Goal: Transaction & Acquisition: Purchase product/service

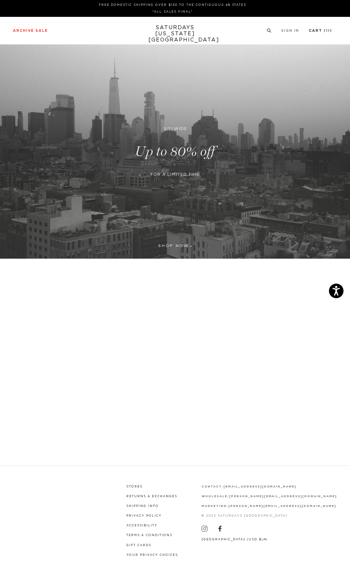
click at [319, 28] on li "Cart ( 11 )" at bounding box center [320, 31] width 23 height 6
click at [319, 29] on link "Cart ( 11 )" at bounding box center [320, 31] width 23 height 4
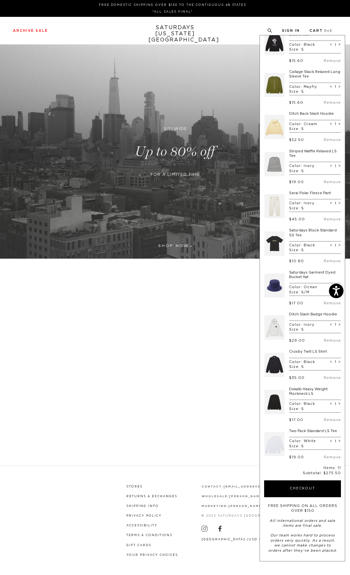
scroll to position [21, 0]
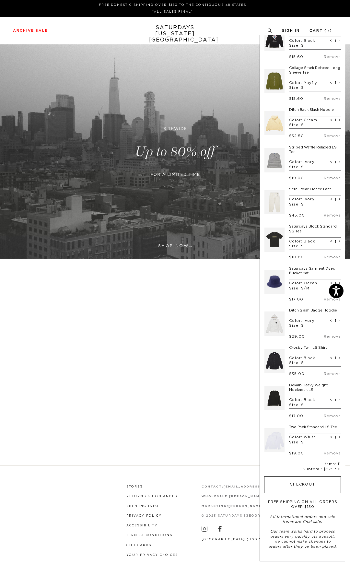
click at [294, 481] on button "Checkout" at bounding box center [302, 485] width 77 height 17
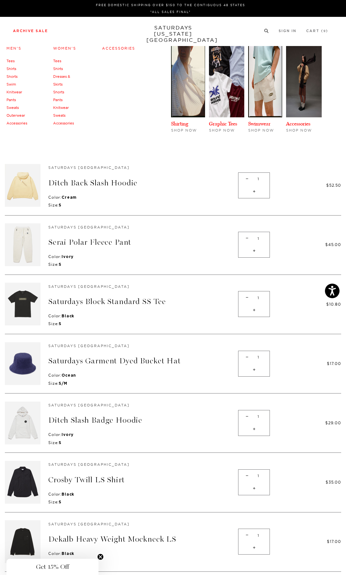
click at [16, 49] on link "Men's" at bounding box center [13, 48] width 15 height 5
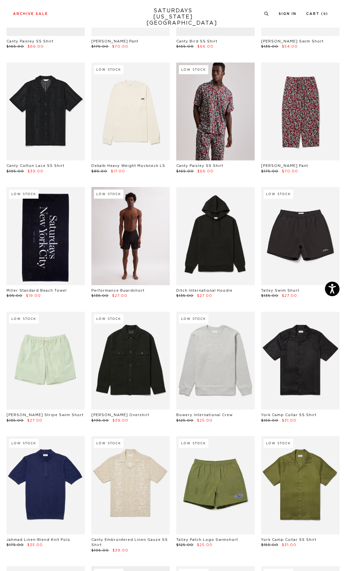
scroll to position [155, 0]
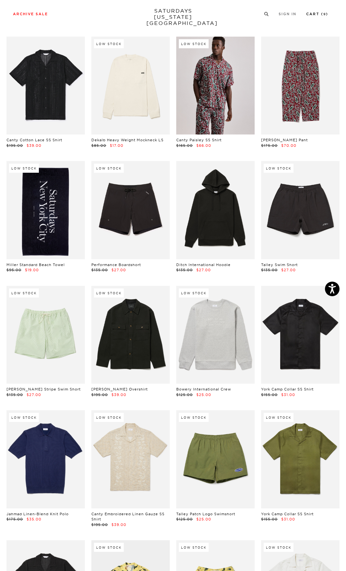
click at [317, 12] on li "Cart ( 9 )" at bounding box center [317, 14] width 22 height 6
click at [317, 13] on link "Cart ( 9 )" at bounding box center [317, 14] width 22 height 4
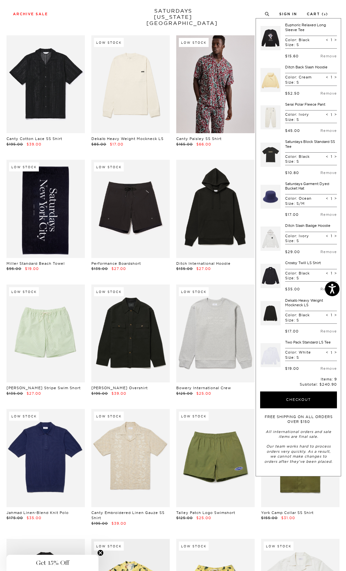
scroll to position [209, 0]
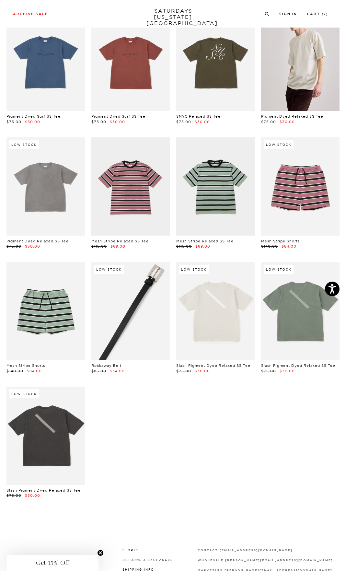
scroll to position [6831, 0]
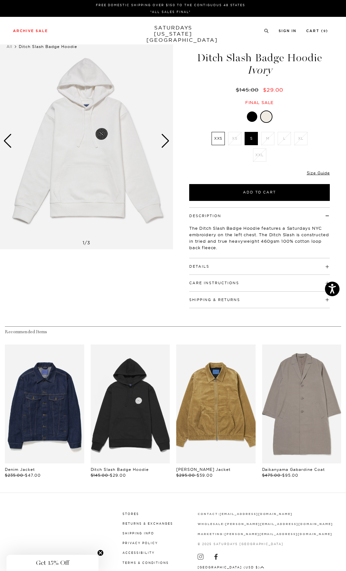
click at [253, 116] on div at bounding box center [252, 117] width 10 height 10
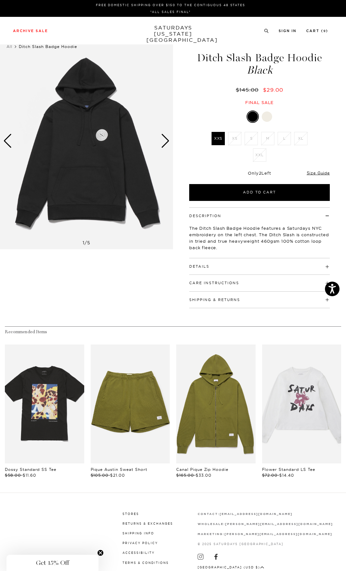
click at [271, 119] on div at bounding box center [267, 117] width 10 height 10
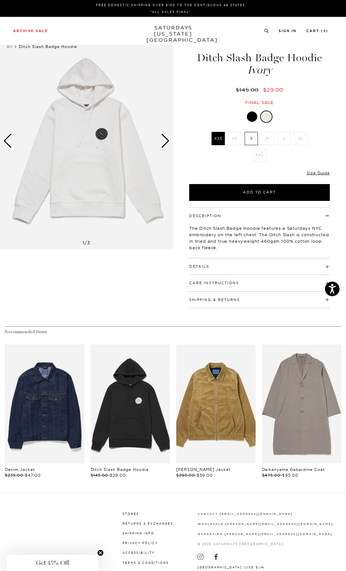
click at [165, 143] on div "Next slide" at bounding box center [165, 141] width 9 height 14
click at [167, 142] on div "Next slide" at bounding box center [165, 141] width 9 height 14
click at [167, 141] on div "Next slide" at bounding box center [165, 141] width 9 height 14
click at [169, 141] on div "Next slide" at bounding box center [165, 141] width 9 height 14
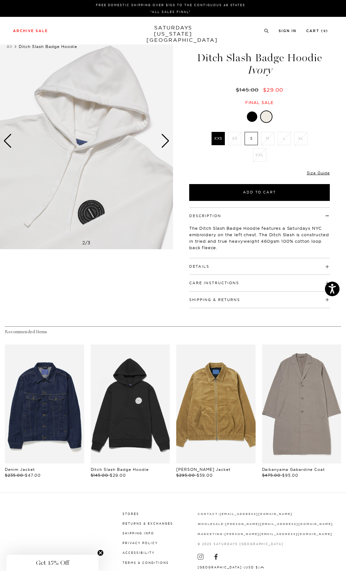
click at [168, 141] on div "Next slide" at bounding box center [165, 141] width 9 height 14
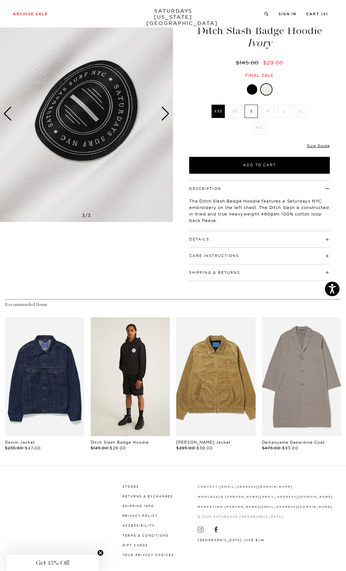
scroll to position [31, 0]
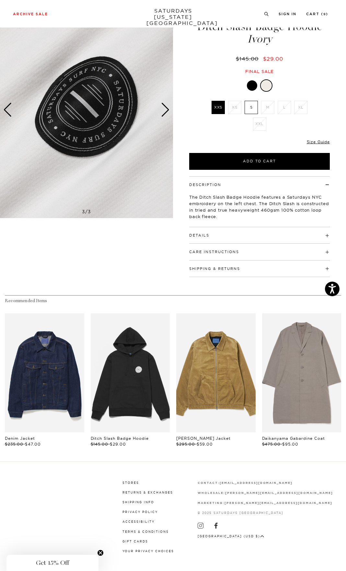
click at [256, 109] on label "S" at bounding box center [251, 107] width 13 height 13
click at [0, 0] on input "S" at bounding box center [0, 0] width 0 height 0
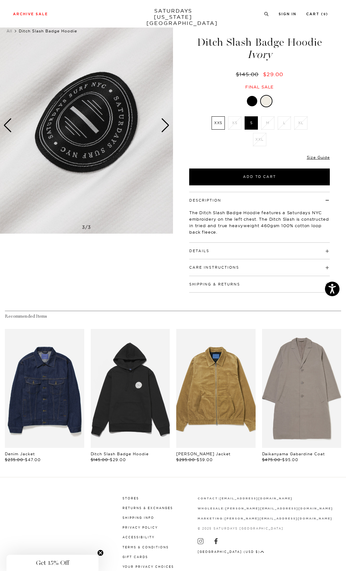
scroll to position [0, 0]
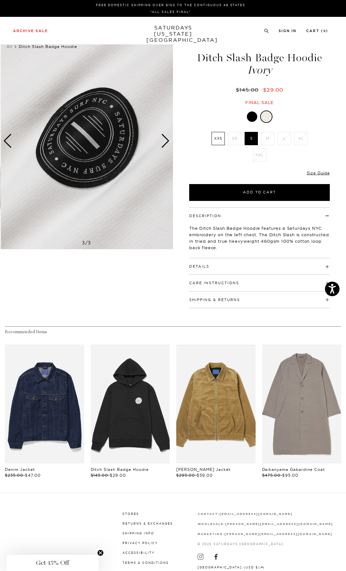
click at [153, 138] on img at bounding box center [87, 141] width 173 height 217
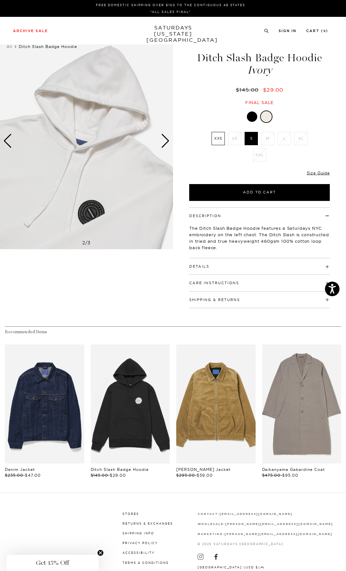
click at [171, 143] on img at bounding box center [86, 141] width 173 height 217
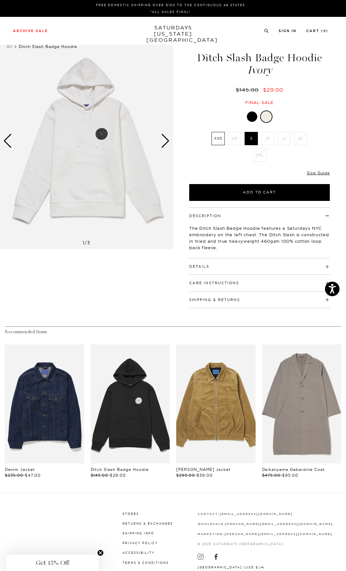
click at [171, 143] on img at bounding box center [86, 141] width 173 height 217
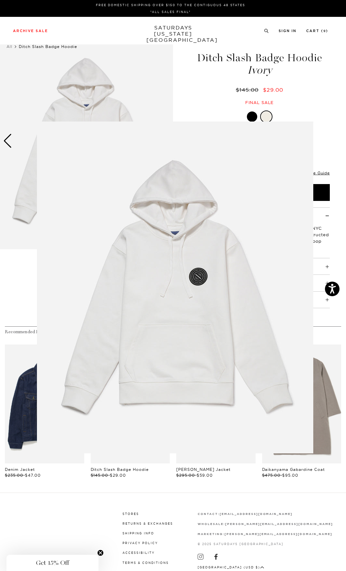
click at [171, 143] on img at bounding box center [175, 288] width 277 height 332
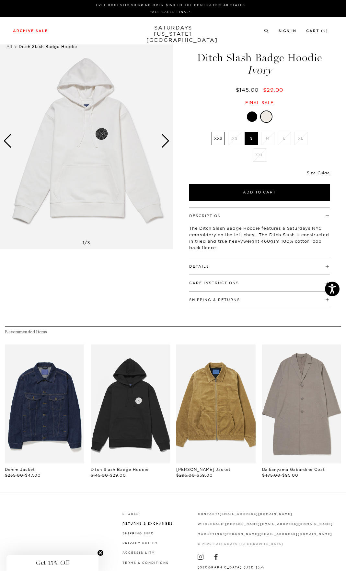
click at [175, 143] on div "1 / 3 Ditch Slash Badge Hoodie Ivory $145.00 $29.00 Ivory" at bounding box center [173, 171] width 346 height 276
click at [173, 142] on div "1 / 3 Ditch Slash Badge Hoodie Ivory $145.00 $29.00 Ivory" at bounding box center [173, 171] width 346 height 276
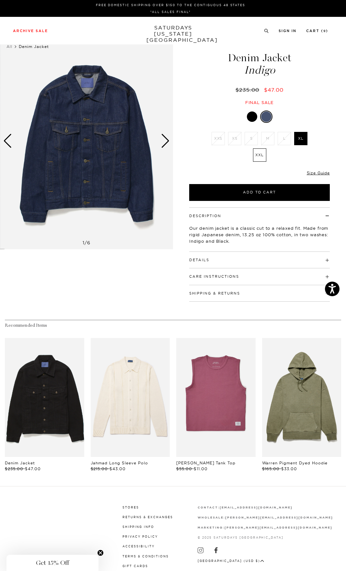
click at [165, 141] on div "Next slide" at bounding box center [165, 141] width 9 height 14
click at [166, 141] on div "Next slide" at bounding box center [165, 141] width 9 height 14
click at [167, 141] on div "Next slide" at bounding box center [165, 141] width 9 height 14
click at [168, 141] on div "Next slide" at bounding box center [165, 141] width 9 height 14
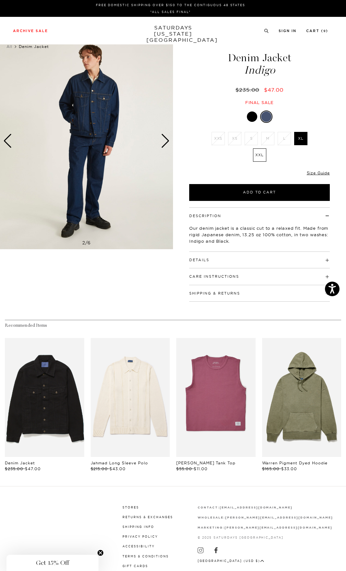
click at [168, 140] on div "Next slide" at bounding box center [165, 141] width 9 height 14
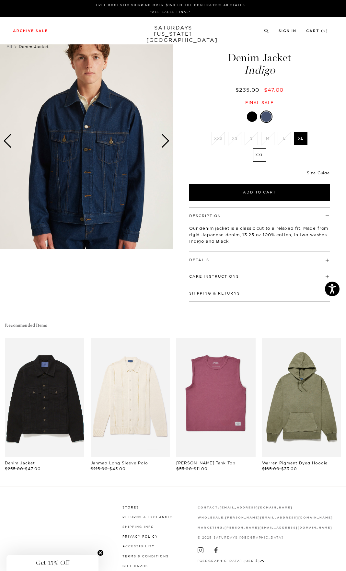
click at [168, 140] on div "Next slide" at bounding box center [165, 141] width 9 height 14
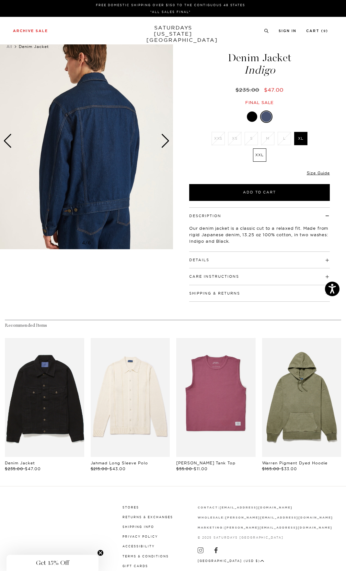
click at [168, 140] on div "Next slide" at bounding box center [165, 141] width 9 height 14
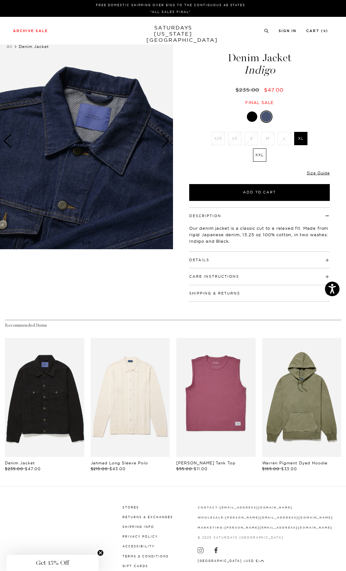
click at [250, 118] on div at bounding box center [252, 117] width 10 height 10
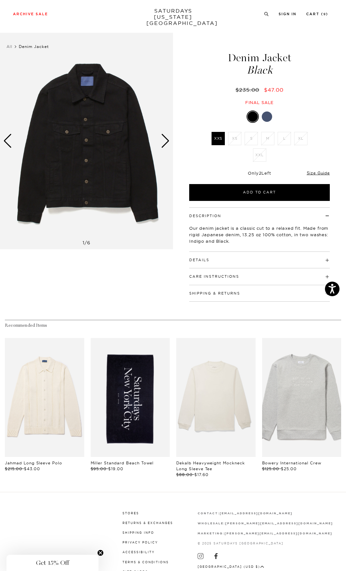
scroll to position [1, 0]
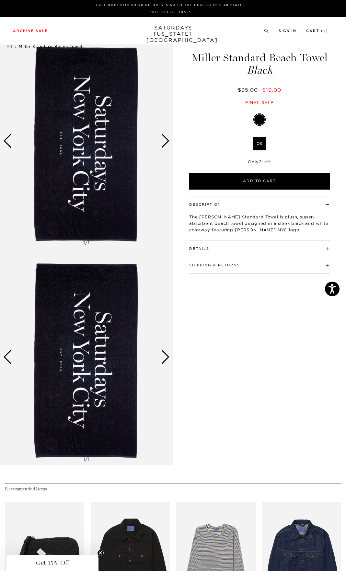
click at [165, 139] on div "Next slide" at bounding box center [165, 141] width 9 height 14
click at [262, 245] on h4 "Details" at bounding box center [259, 246] width 141 height 11
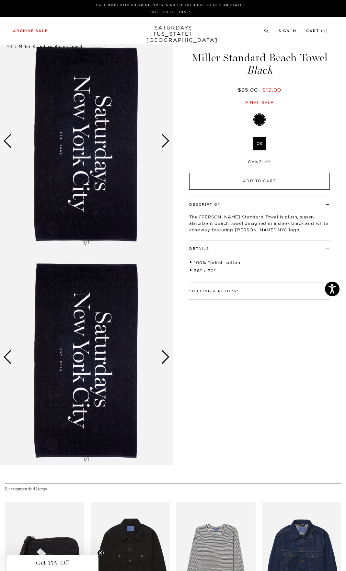
click at [263, 183] on button "Add to Cart" at bounding box center [259, 181] width 141 height 17
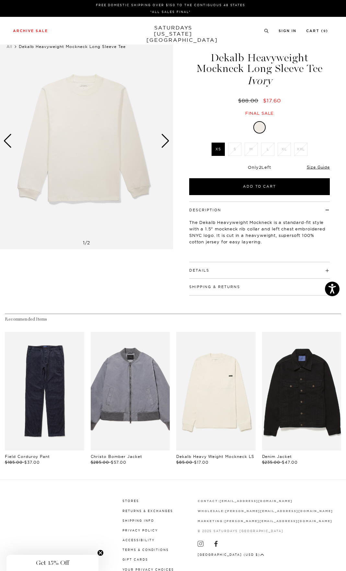
scroll to position [1, 0]
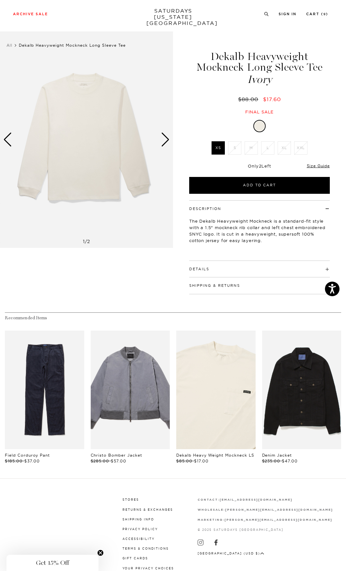
click at [236, 396] on link "files/BBM64620_sub05.jpg" at bounding box center [215, 390] width 79 height 119
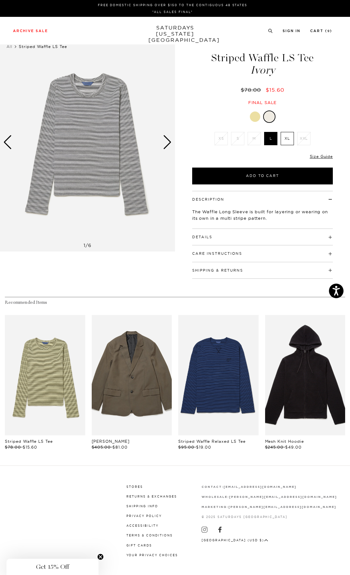
click at [168, 145] on div "Next slide" at bounding box center [167, 142] width 9 height 14
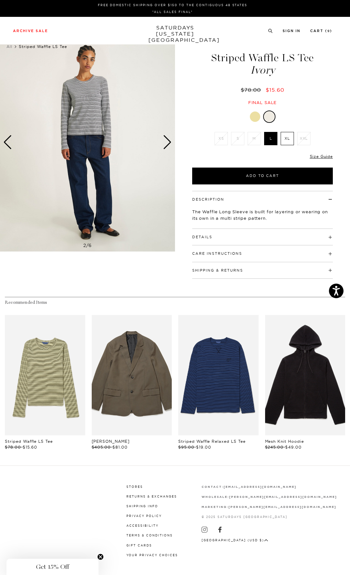
click at [168, 145] on div "Next slide" at bounding box center [167, 142] width 9 height 14
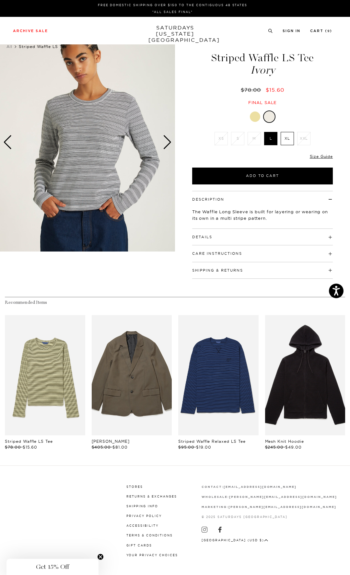
click at [168, 145] on div "Next slide" at bounding box center [167, 142] width 9 height 14
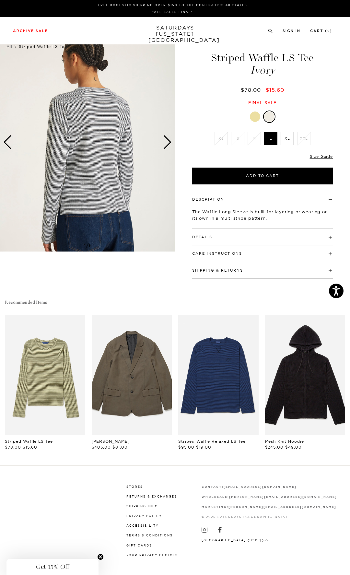
click at [168, 145] on div "Next slide" at bounding box center [167, 142] width 9 height 14
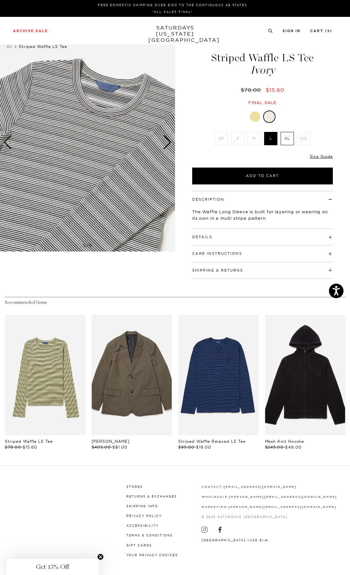
click at [239, 237] on h4 "Details" at bounding box center [262, 234] width 141 height 11
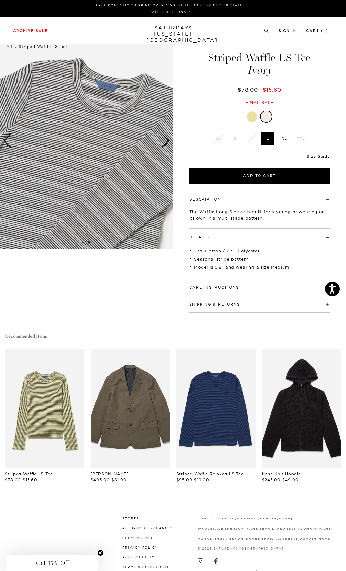
click at [324, 157] on link "Size Guide" at bounding box center [318, 156] width 23 height 5
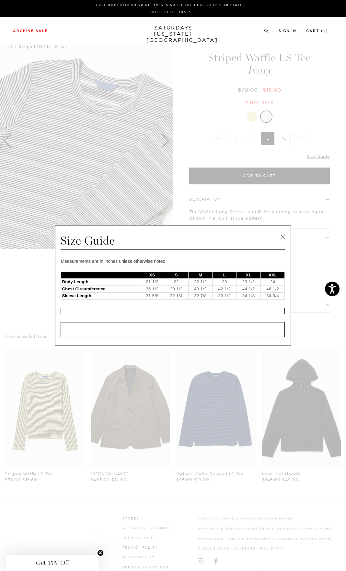
click at [284, 233] on link at bounding box center [283, 237] width 10 height 10
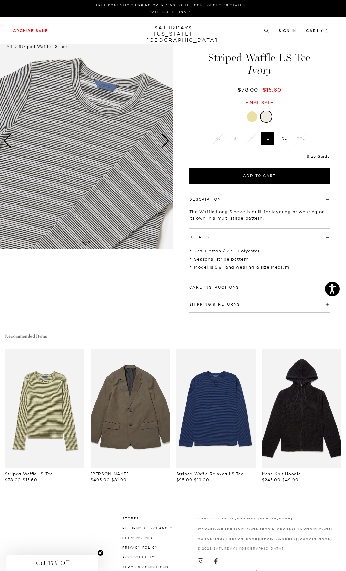
click at [255, 116] on div at bounding box center [252, 117] width 10 height 10
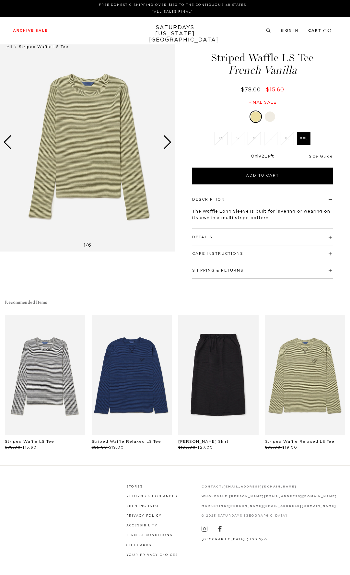
click at [270, 118] on div at bounding box center [270, 117] width 10 height 10
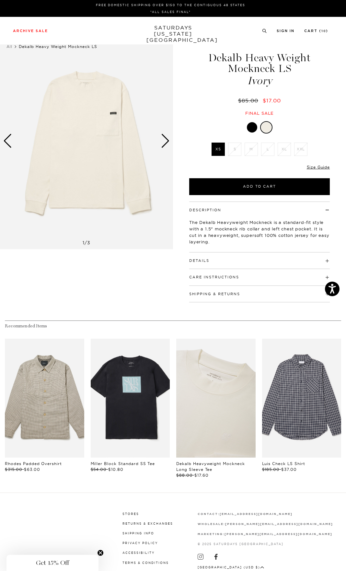
click at [214, 378] on link "files/AA0029LT01-IVORY_02_1.jpg" at bounding box center [215, 398] width 79 height 119
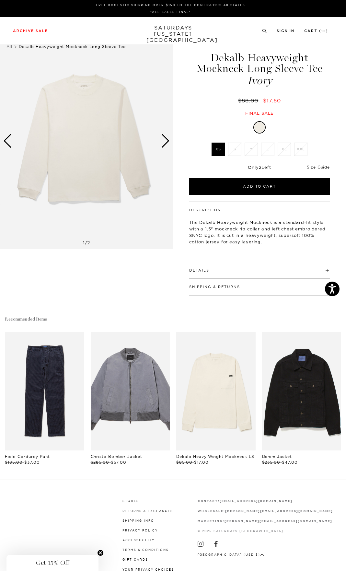
click at [168, 144] on div "Next slide" at bounding box center [165, 141] width 9 height 14
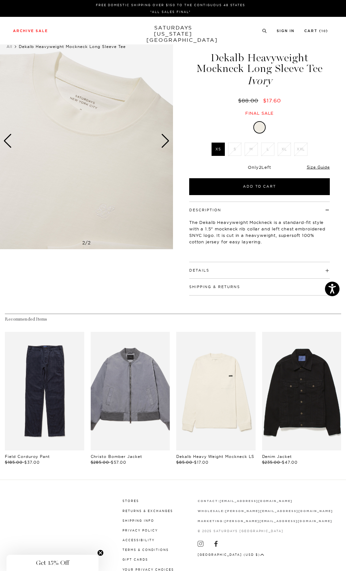
click at [168, 144] on div "Next slide" at bounding box center [165, 141] width 9 height 14
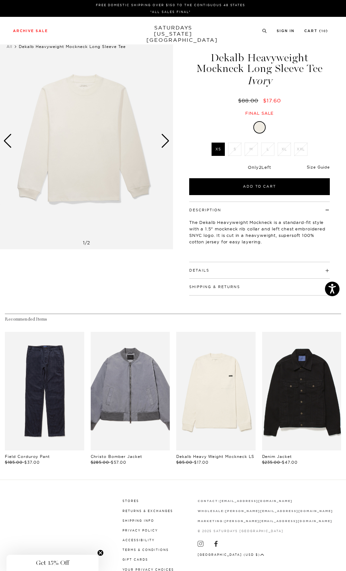
click at [311, 168] on link "Size Guide" at bounding box center [318, 167] width 23 height 5
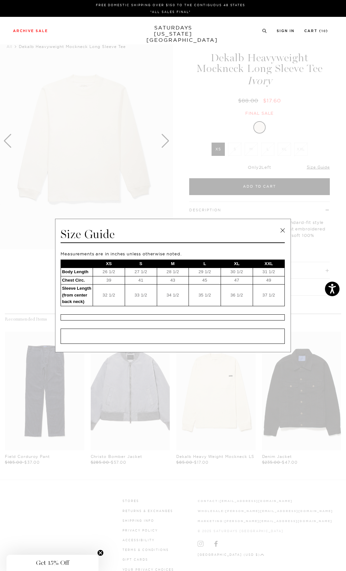
click at [285, 233] on link at bounding box center [283, 231] width 10 height 10
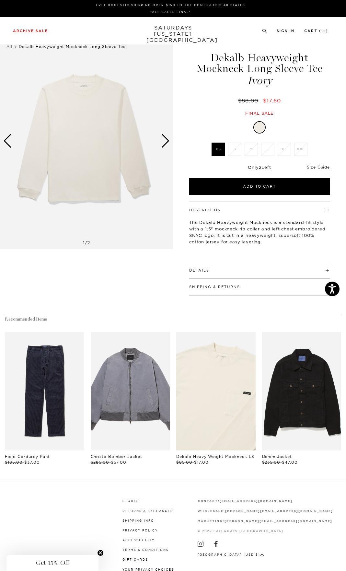
click at [213, 373] on link "files/BBM64620_sub05.jpg" at bounding box center [215, 391] width 79 height 119
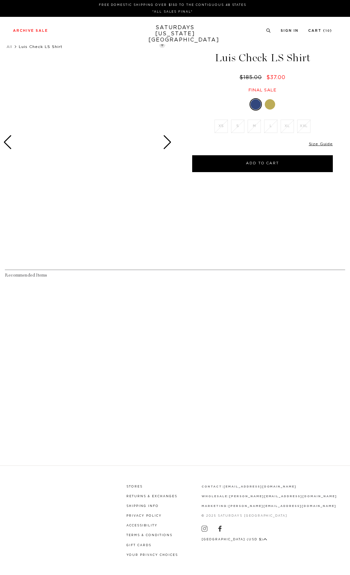
click at [266, 108] on div at bounding box center [262, 104] width 141 height 12
click at [271, 105] on div at bounding box center [270, 104] width 10 height 10
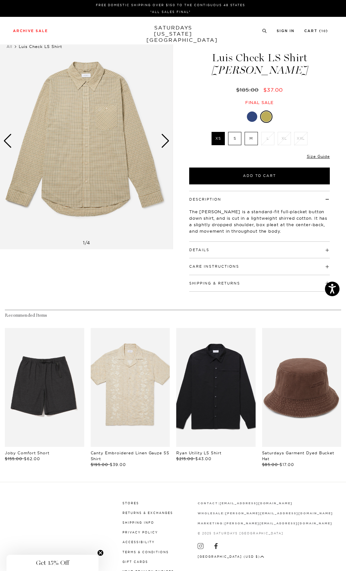
click at [165, 142] on div "Next slide" at bounding box center [165, 141] width 9 height 14
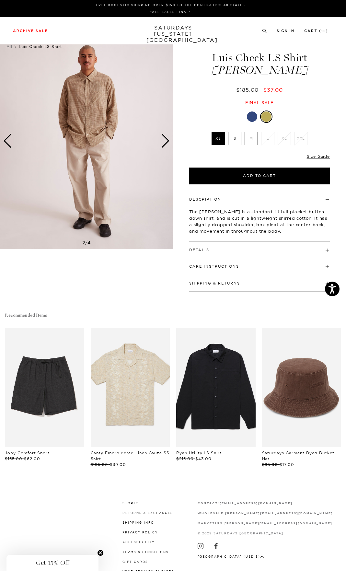
click at [165, 142] on div "Next slide" at bounding box center [165, 141] width 9 height 14
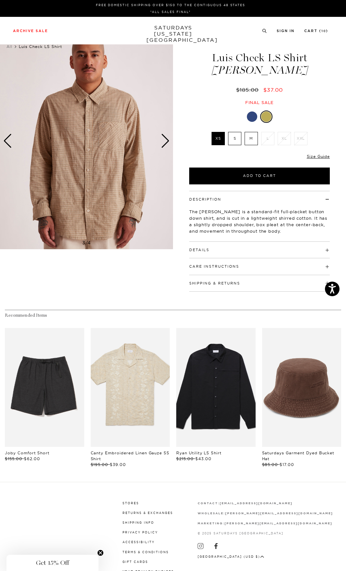
click at [165, 142] on div "Next slide" at bounding box center [165, 141] width 9 height 14
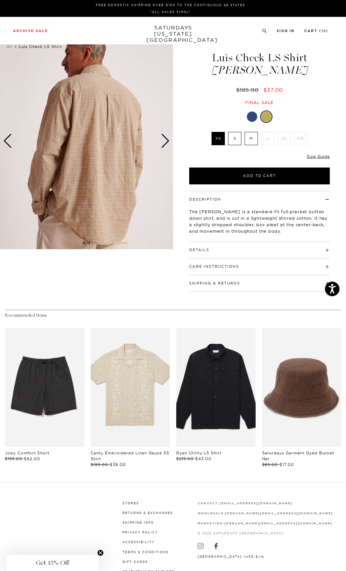
click at [165, 142] on div "Next slide" at bounding box center [165, 141] width 9 height 14
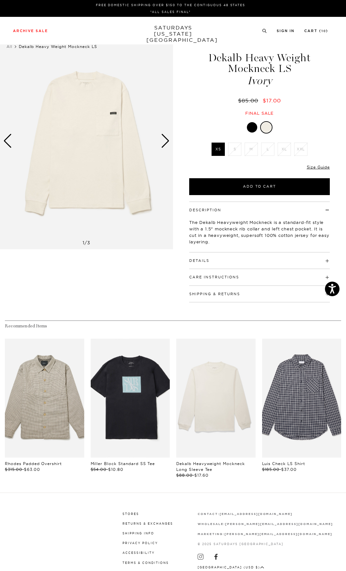
click at [252, 126] on div at bounding box center [252, 127] width 10 height 10
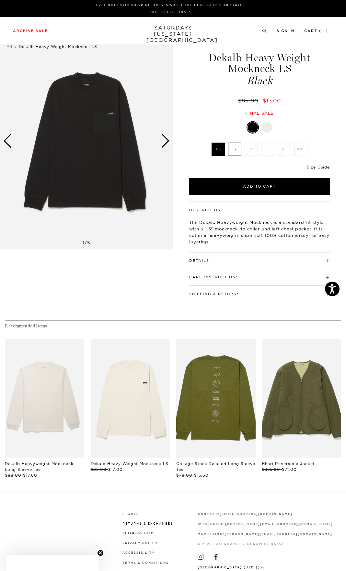
click at [238, 152] on label "S" at bounding box center [234, 149] width 13 height 13
click at [0, 0] on input "S" at bounding box center [0, 0] width 0 height 0
click at [314, 30] on link "Cart ( 10 )" at bounding box center [316, 31] width 24 height 4
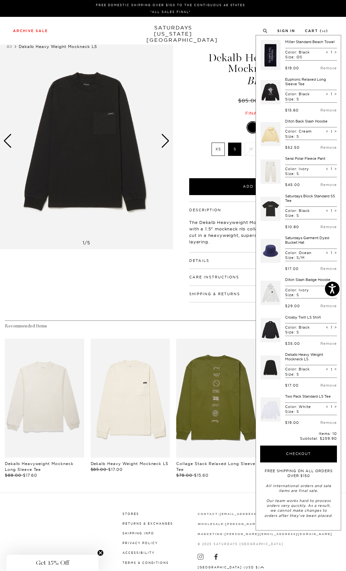
scroll to position [1, 0]
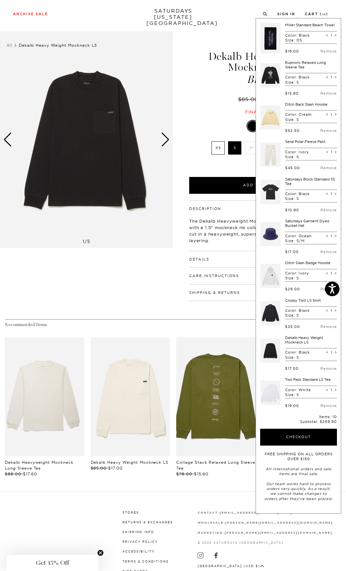
click at [169, 138] on div "Next slide" at bounding box center [165, 140] width 9 height 14
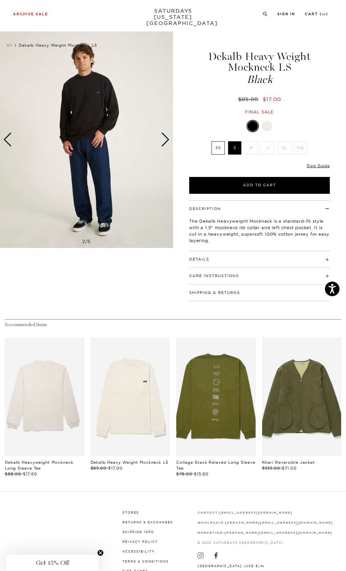
click at [169, 139] on div "Next slide" at bounding box center [165, 140] width 9 height 14
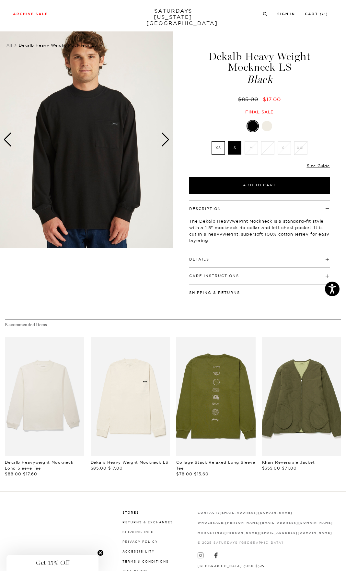
click at [169, 139] on div "Next slide" at bounding box center [165, 140] width 9 height 14
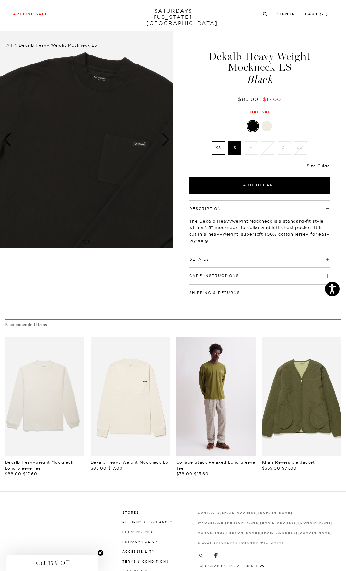
drag, startPoint x: 220, startPoint y: 410, endPoint x: 219, endPoint y: 414, distance: 4.4
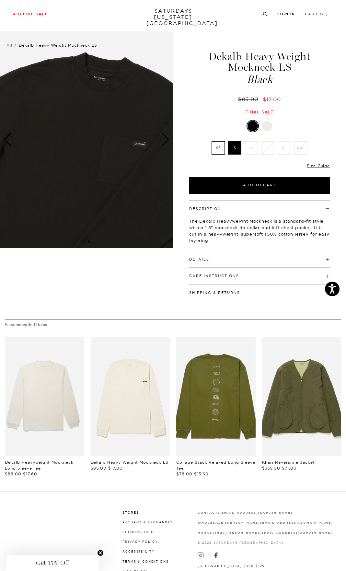
scroll to position [3, 0]
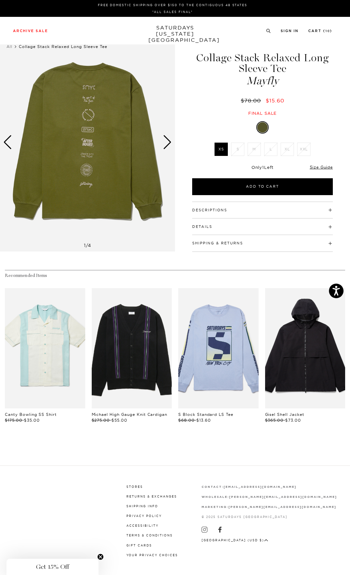
click at [170, 144] on div "Next slide" at bounding box center [167, 142] width 9 height 14
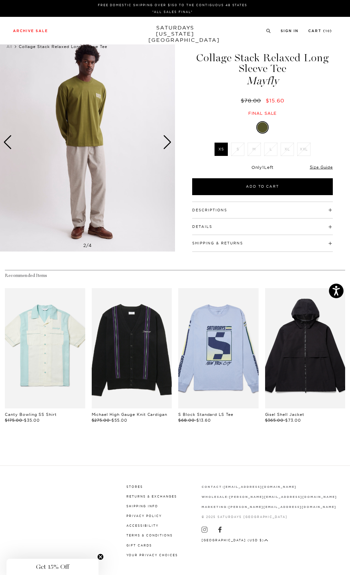
click at [170, 144] on div "Next slide" at bounding box center [167, 142] width 9 height 14
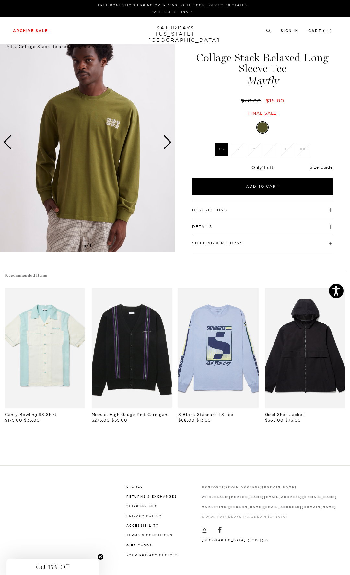
click at [170, 144] on div "Next slide" at bounding box center [167, 142] width 9 height 14
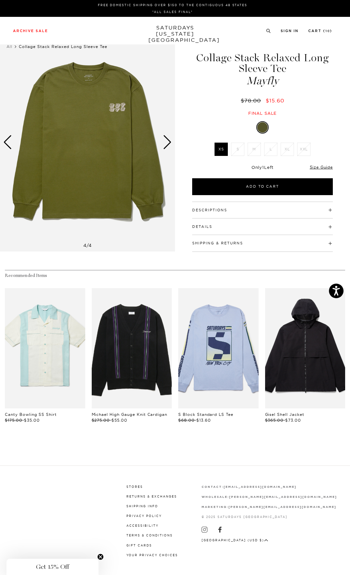
click at [170, 144] on div "Next slide" at bounding box center [167, 142] width 9 height 14
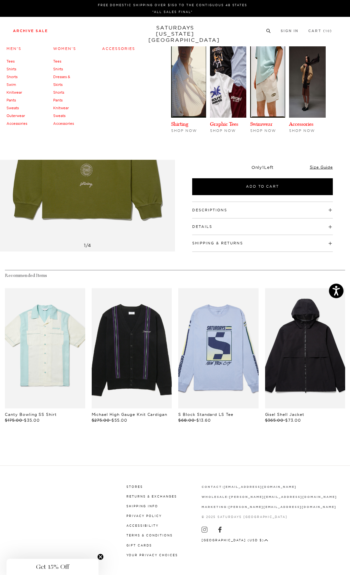
click at [33, 30] on link "Archive Sale" at bounding box center [30, 31] width 35 height 4
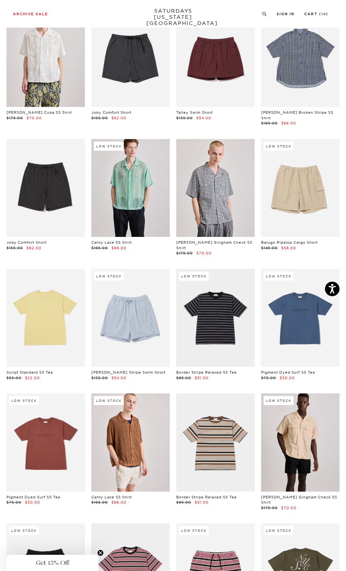
scroll to position [904, 0]
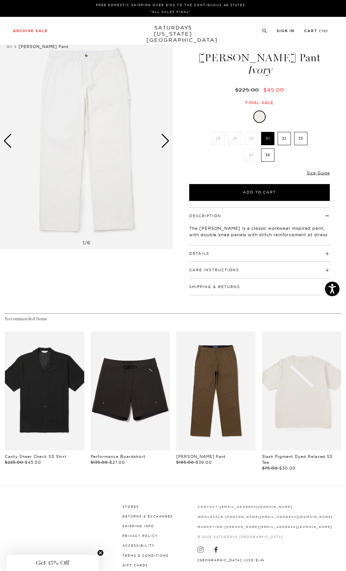
click at [165, 143] on div "Next slide" at bounding box center [165, 141] width 9 height 14
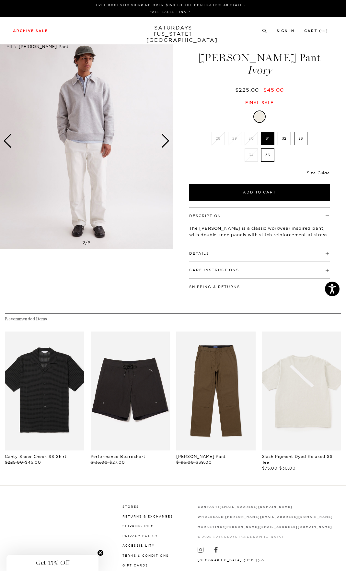
click at [165, 143] on div "Next slide" at bounding box center [165, 141] width 9 height 14
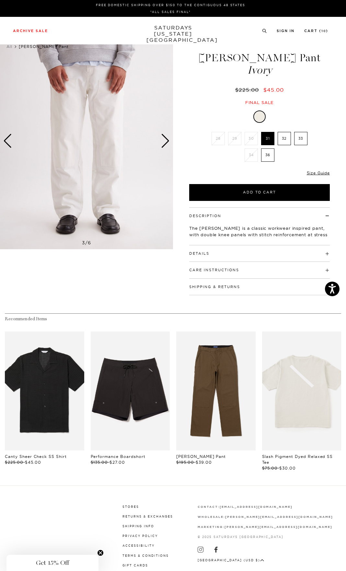
click at [165, 143] on div "Next slide" at bounding box center [165, 141] width 9 height 14
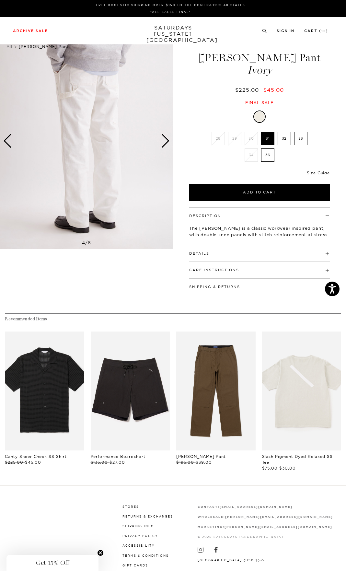
click at [165, 143] on div "Next slide" at bounding box center [165, 141] width 9 height 14
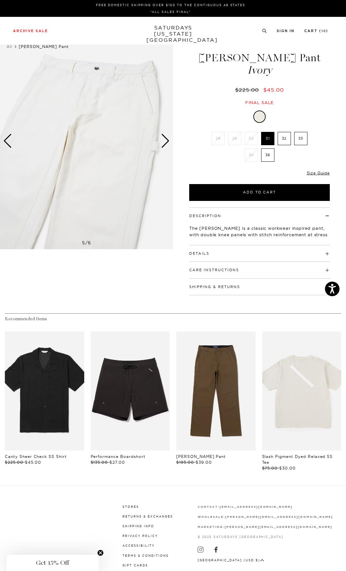
click at [165, 143] on div "Next slide" at bounding box center [165, 141] width 9 height 14
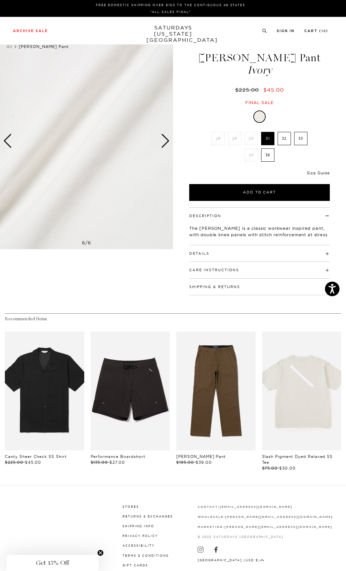
click at [328, 175] on link "Size Guide" at bounding box center [318, 173] width 23 height 5
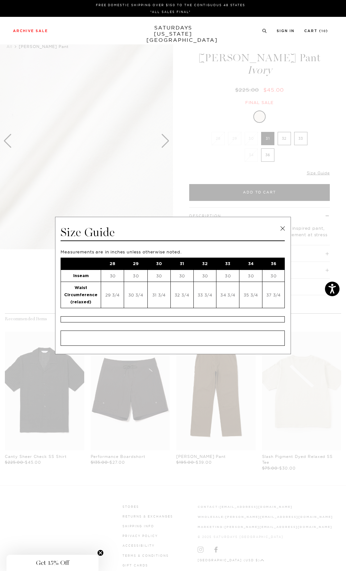
click at [287, 228] on link at bounding box center [283, 229] width 10 height 10
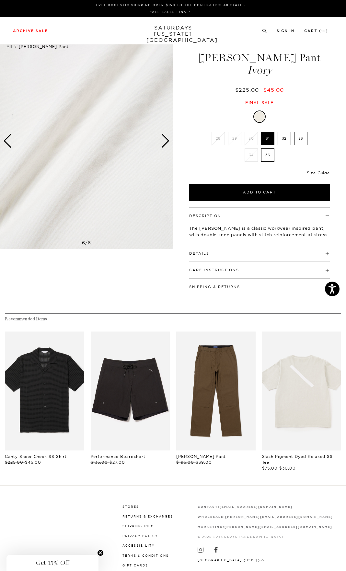
click at [165, 140] on div "Next slide" at bounding box center [165, 141] width 9 height 14
click at [167, 143] on div "Next slide" at bounding box center [165, 141] width 9 height 14
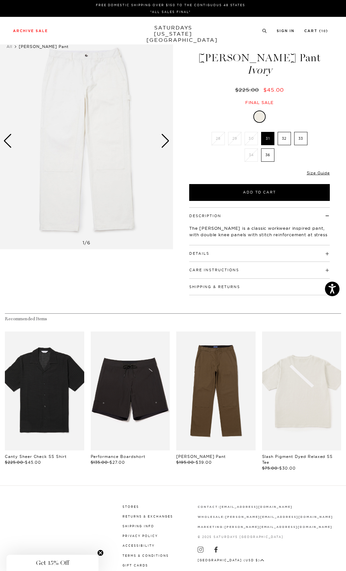
click at [164, 141] on div "Next slide" at bounding box center [165, 141] width 9 height 14
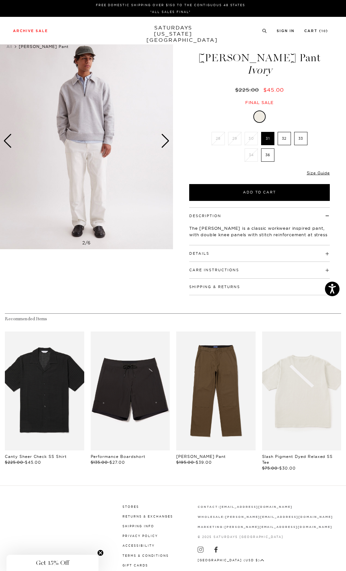
click at [161, 149] on img at bounding box center [86, 141] width 173 height 217
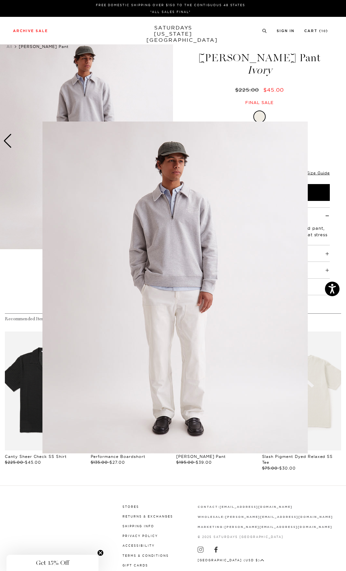
click at [174, 102] on figure at bounding box center [173, 285] width 346 height 571
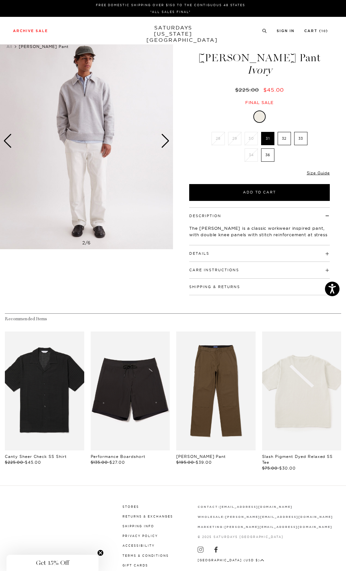
click at [169, 139] on div "Next slide" at bounding box center [165, 141] width 9 height 14
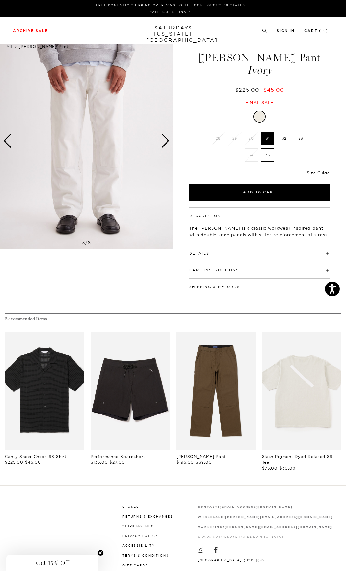
click at [169, 139] on div "Next slide" at bounding box center [165, 141] width 9 height 14
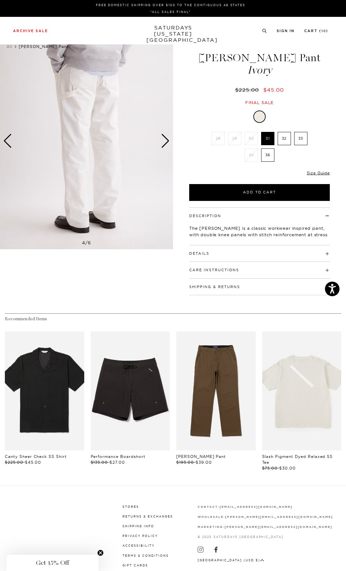
click at [169, 139] on div "Next slide" at bounding box center [165, 141] width 9 height 14
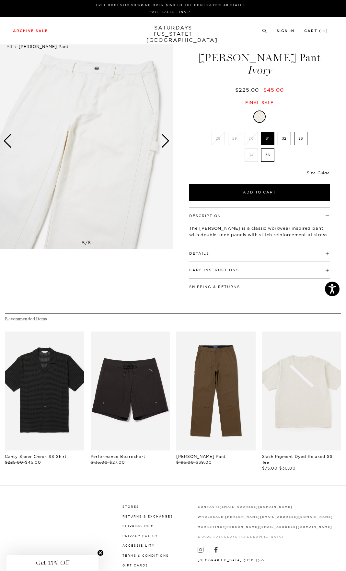
click at [169, 139] on div "Next slide" at bounding box center [165, 141] width 9 height 14
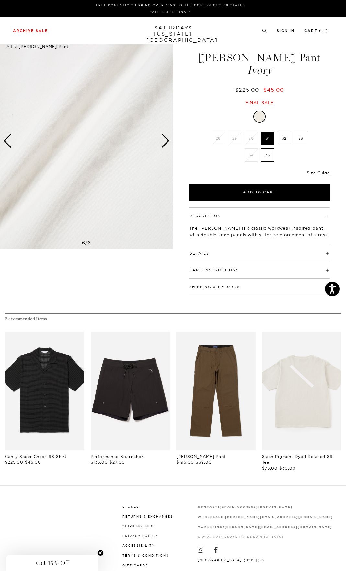
click at [212, 252] on h4 "Details" at bounding box center [259, 250] width 141 height 11
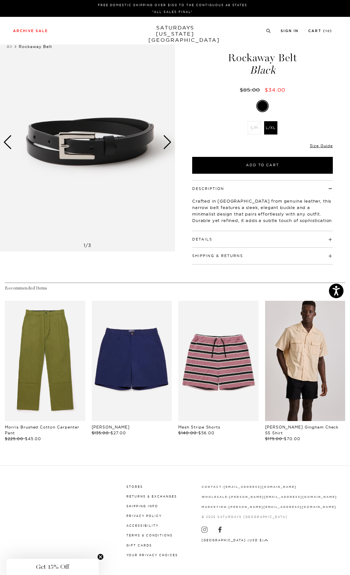
click at [168, 143] on div "Next slide" at bounding box center [167, 142] width 9 height 14
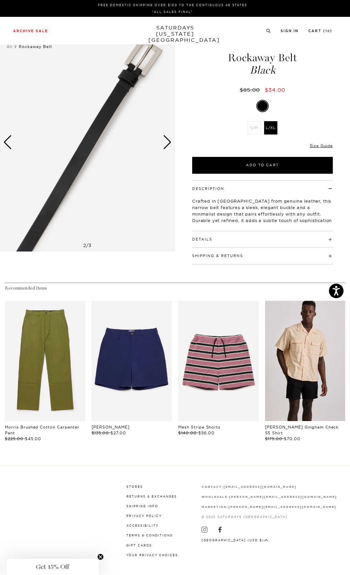
click at [168, 143] on div "Next slide" at bounding box center [167, 142] width 9 height 14
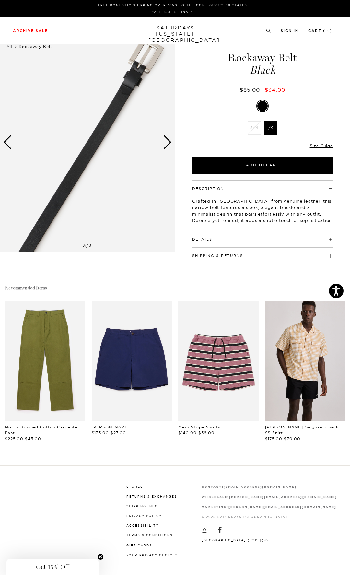
click at [167, 144] on div "Next slide" at bounding box center [167, 142] width 9 height 14
click at [166, 142] on div "Next slide" at bounding box center [167, 142] width 9 height 14
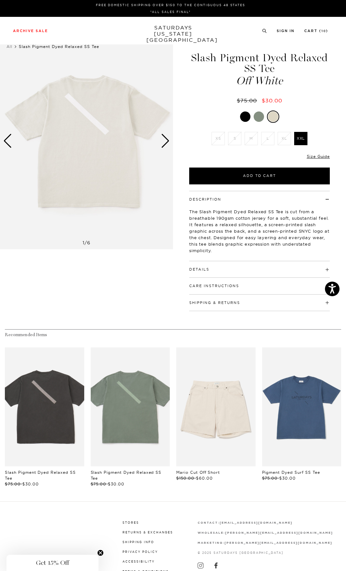
click at [166, 140] on div "Next slide" at bounding box center [165, 141] width 9 height 14
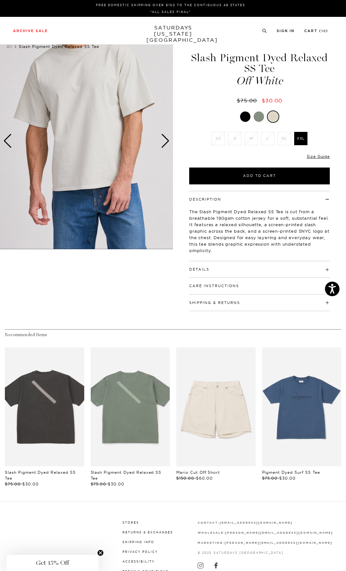
click at [166, 140] on div "Next slide" at bounding box center [165, 141] width 9 height 14
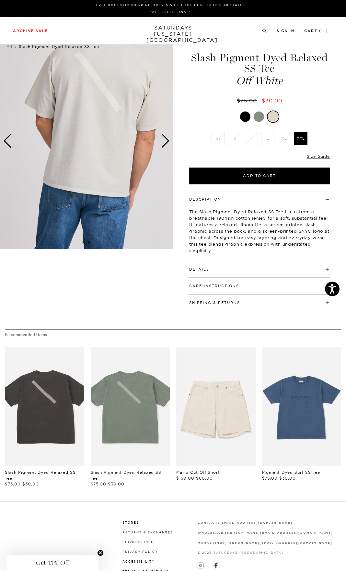
click at [246, 115] on div at bounding box center [245, 117] width 10 height 10
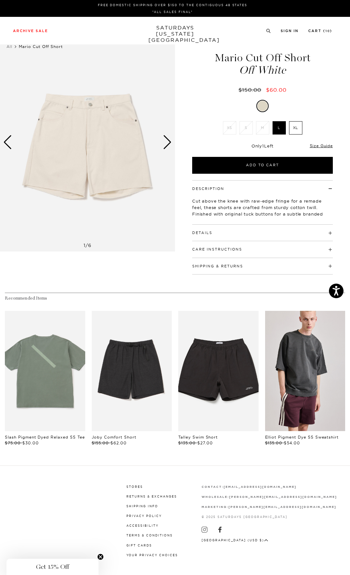
click at [170, 139] on div "Next slide" at bounding box center [167, 142] width 9 height 14
click at [166, 140] on div "Next slide" at bounding box center [167, 142] width 9 height 14
click at [168, 141] on div "Next slide" at bounding box center [167, 142] width 9 height 14
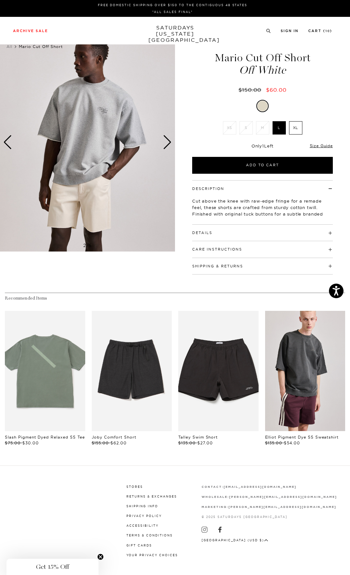
click at [168, 141] on div "Next slide" at bounding box center [167, 142] width 9 height 14
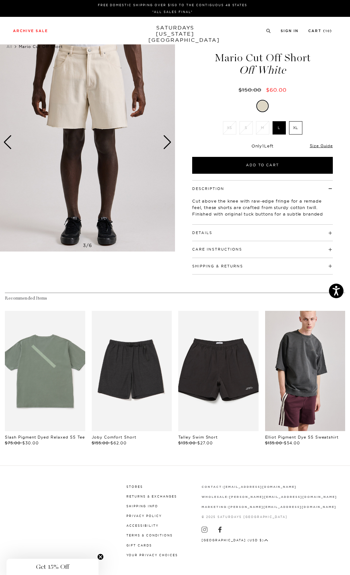
click at [168, 141] on div "Next slide" at bounding box center [167, 142] width 9 height 14
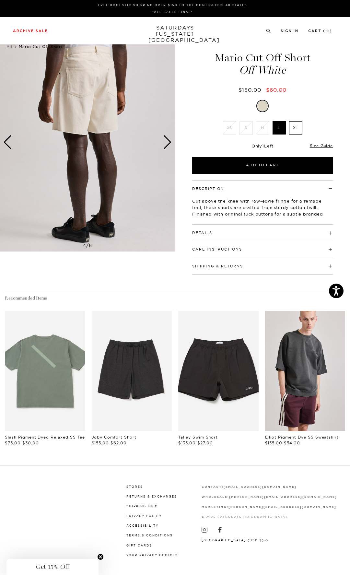
click at [168, 141] on div "Next slide" at bounding box center [167, 142] width 9 height 14
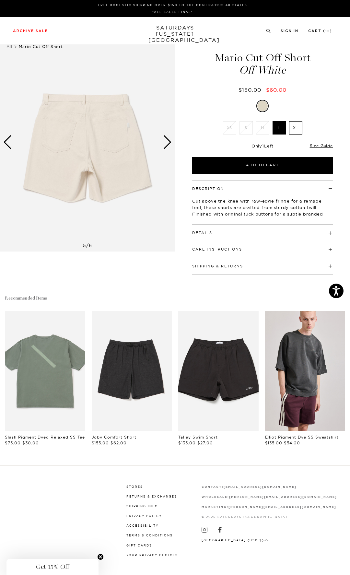
click at [168, 142] on div "Next slide" at bounding box center [167, 142] width 9 height 14
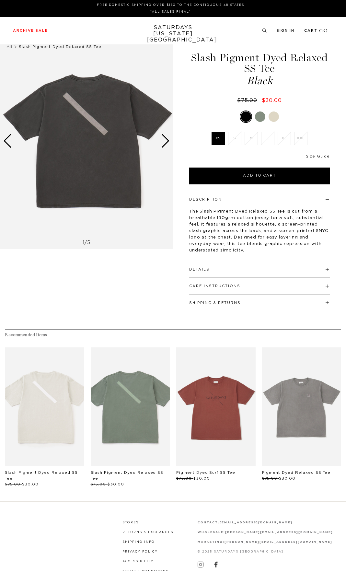
click at [264, 117] on div at bounding box center [260, 117] width 10 height 10
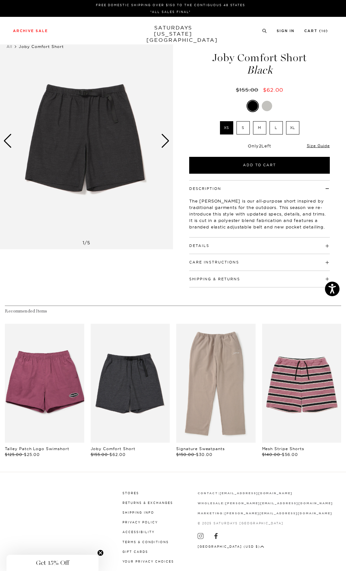
click at [159, 139] on img at bounding box center [86, 141] width 173 height 217
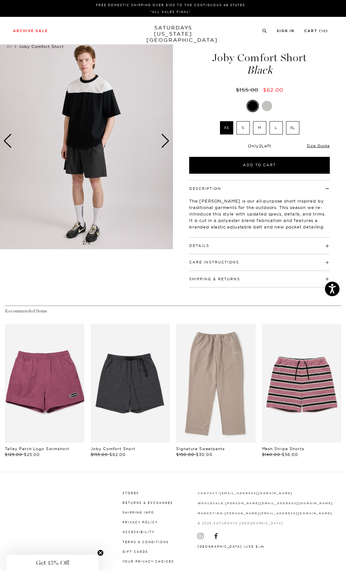
click at [159, 139] on img at bounding box center [86, 141] width 173 height 217
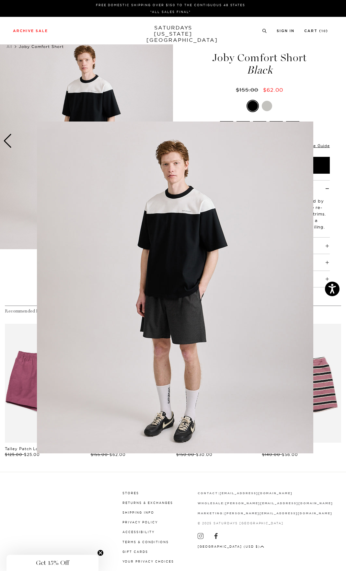
click at [30, 390] on figure at bounding box center [173, 285] width 346 height 571
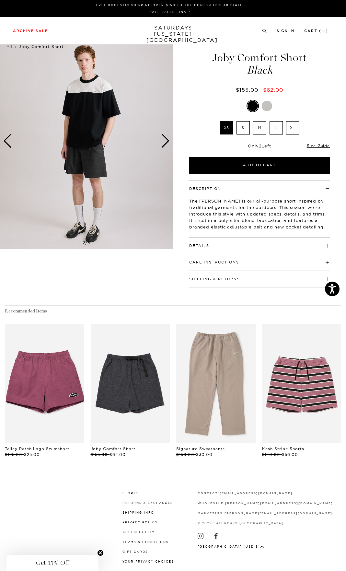
click at [167, 143] on div "Next slide" at bounding box center [165, 141] width 9 height 14
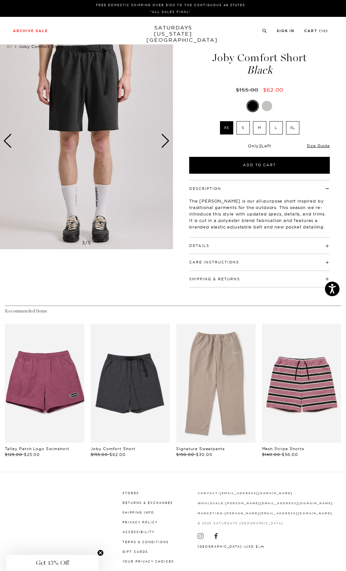
click at [167, 143] on div "Next slide" at bounding box center [165, 141] width 9 height 14
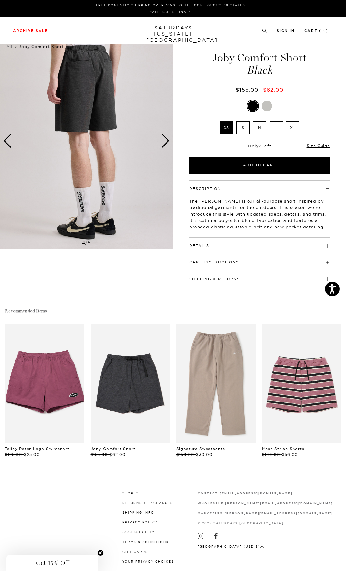
click at [167, 143] on div "Next slide" at bounding box center [165, 141] width 9 height 14
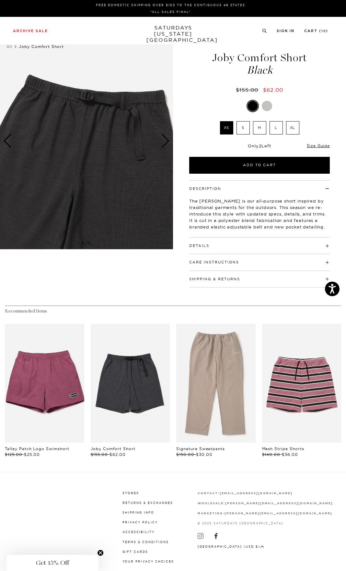
click at [230, 246] on h4 "Details" at bounding box center [259, 243] width 141 height 11
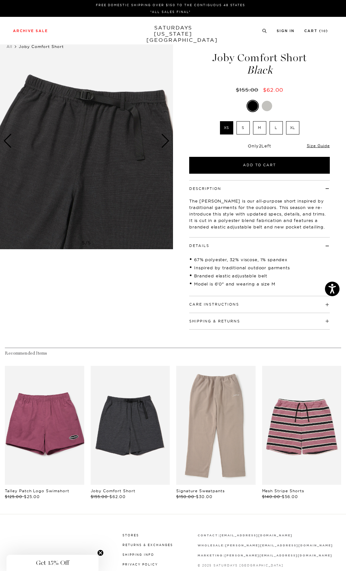
click at [236, 126] on li "S" at bounding box center [243, 127] width 17 height 13
click at [241, 128] on label "S" at bounding box center [243, 127] width 13 height 13
click at [0, 0] on input "S" at bounding box center [0, 0] width 0 height 0
click at [166, 141] on div "Next slide" at bounding box center [165, 141] width 9 height 14
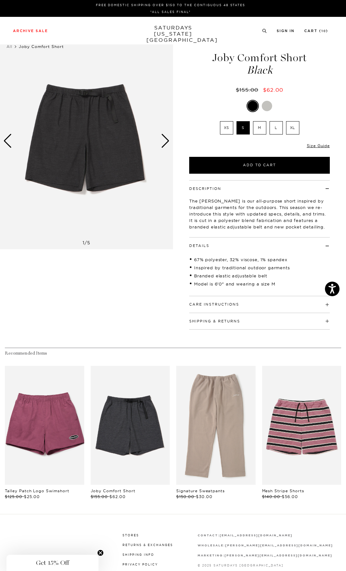
click at [166, 141] on div "Next slide" at bounding box center [165, 141] width 9 height 14
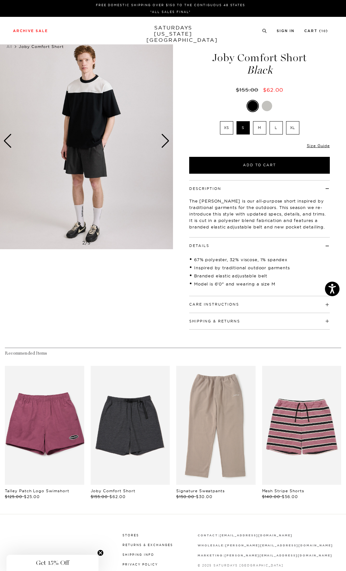
click at [166, 141] on div "Next slide" at bounding box center [165, 141] width 9 height 14
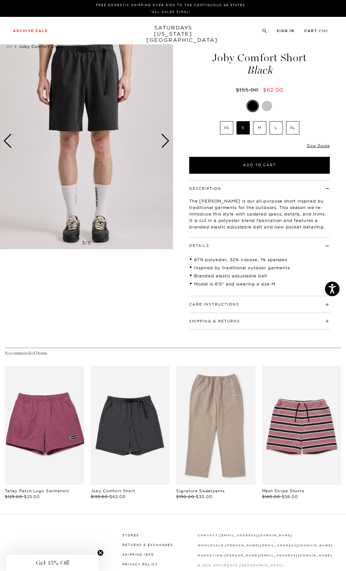
click at [266, 102] on div at bounding box center [267, 106] width 10 height 10
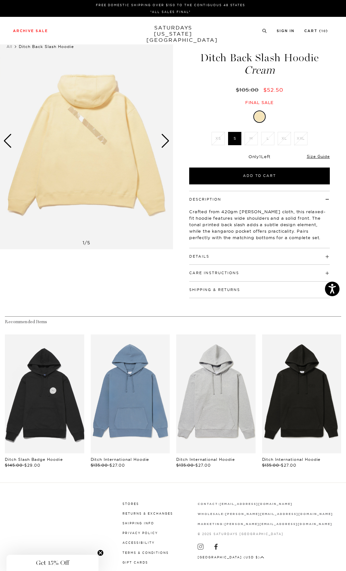
click at [166, 141] on div "Next slide" at bounding box center [165, 141] width 9 height 14
click at [166, 140] on div "Next slide" at bounding box center [165, 141] width 9 height 14
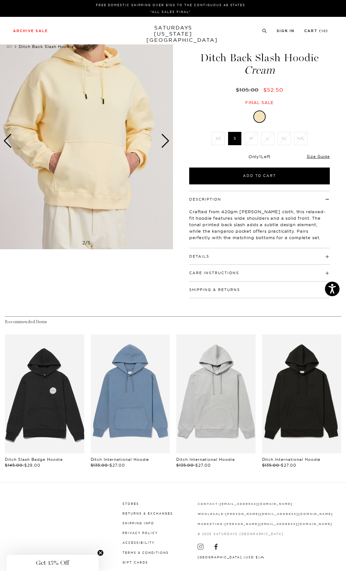
click at [167, 140] on div "Next slide" at bounding box center [165, 141] width 9 height 14
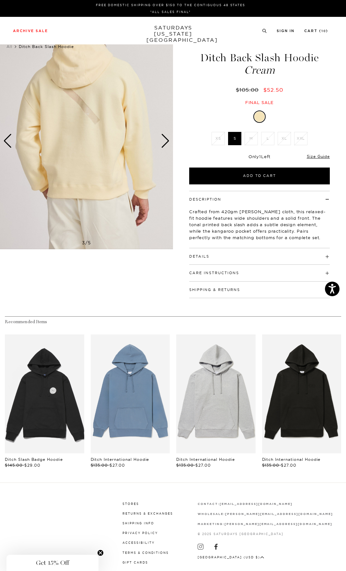
click at [167, 140] on div "Next slide" at bounding box center [165, 141] width 9 height 14
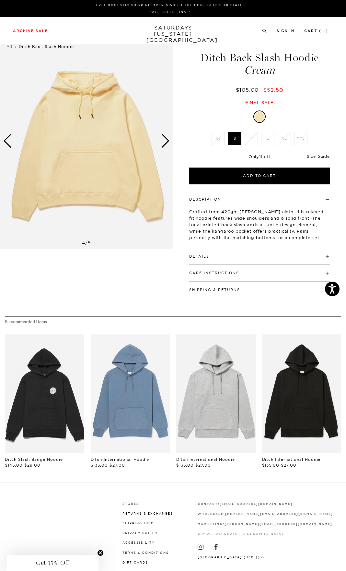
click at [329, 157] on link "Size Guide" at bounding box center [318, 156] width 23 height 5
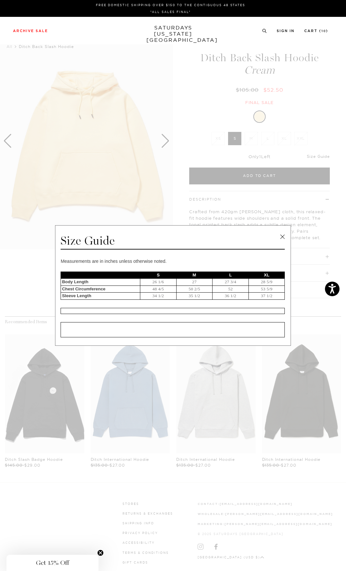
click at [326, 154] on span at bounding box center [170, 285] width 341 height 571
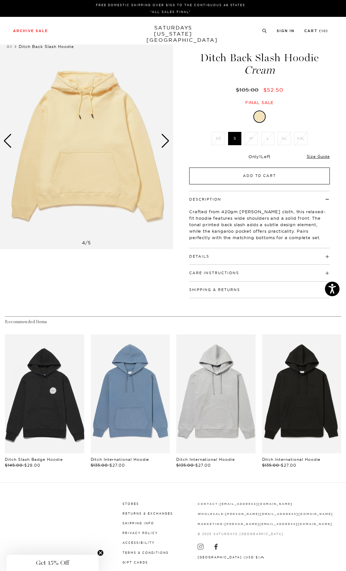
click at [287, 173] on button "Add to Cart" at bounding box center [259, 176] width 141 height 17
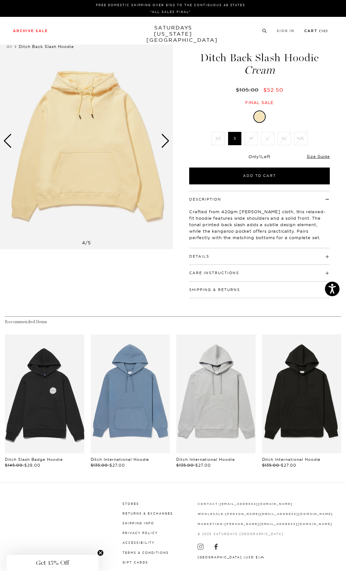
click at [314, 33] on link "Cart ( 10 )" at bounding box center [316, 31] width 24 height 4
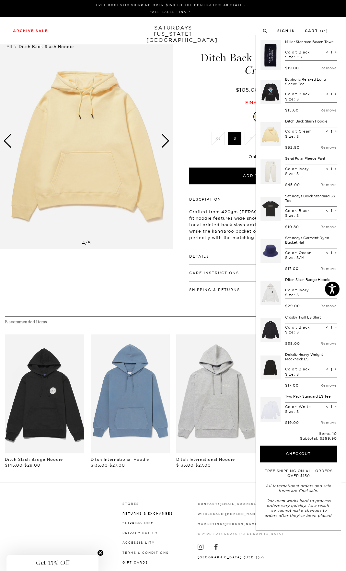
click at [206, 74] on span "Cream" at bounding box center [259, 70] width 143 height 11
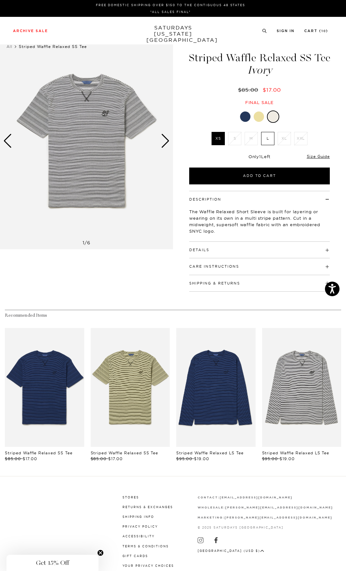
click at [169, 143] on div "Next slide" at bounding box center [165, 141] width 9 height 14
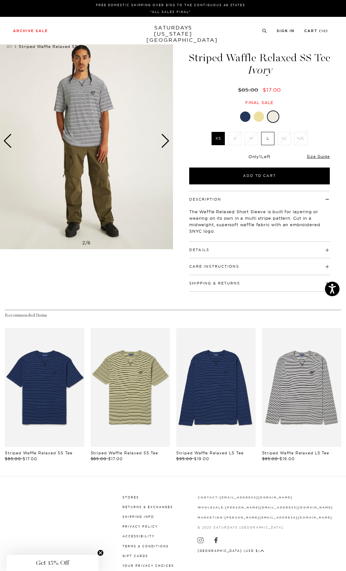
click at [169, 143] on div "Next slide" at bounding box center [165, 141] width 9 height 14
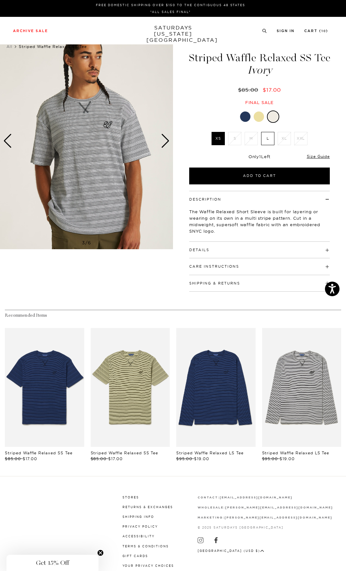
click at [169, 143] on div "Next slide" at bounding box center [165, 141] width 9 height 14
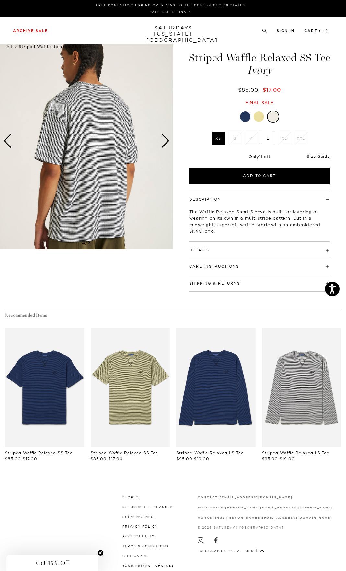
click at [169, 143] on div "Next slide" at bounding box center [165, 141] width 9 height 14
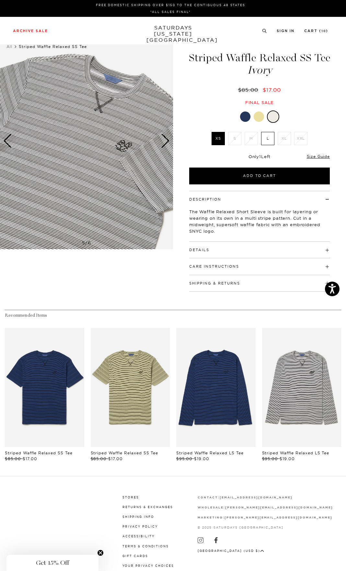
click at [169, 143] on div "Next slide" at bounding box center [165, 141] width 9 height 14
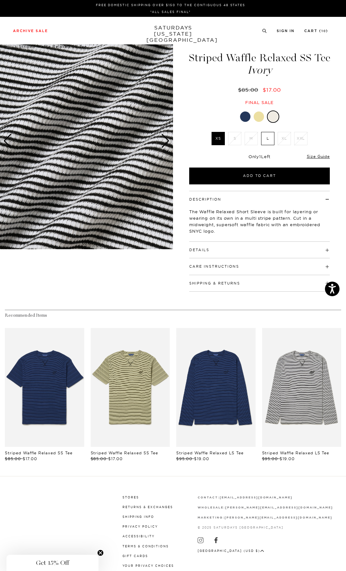
click at [169, 143] on div "Next slide" at bounding box center [165, 141] width 9 height 14
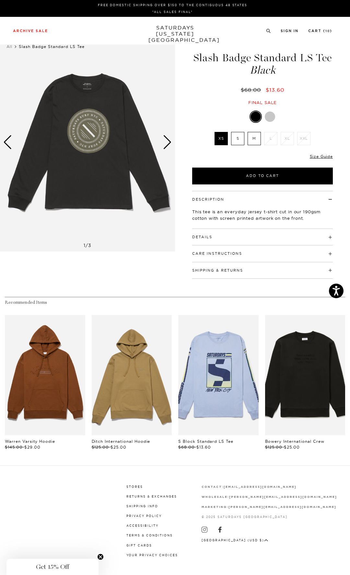
click at [237, 140] on label "S" at bounding box center [237, 138] width 13 height 13
click at [0, 0] on input "S" at bounding box center [0, 0] width 0 height 0
click at [168, 142] on div "Next slide" at bounding box center [167, 142] width 9 height 14
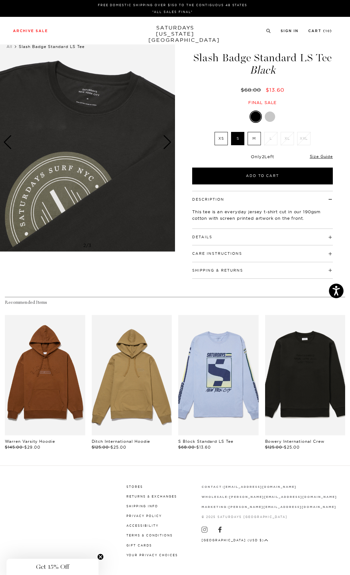
click at [168, 142] on div "Next slide" at bounding box center [167, 142] width 9 height 14
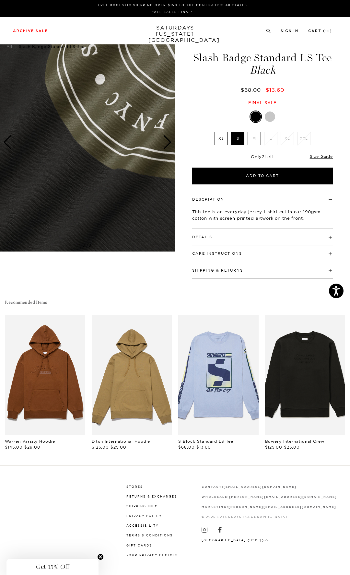
click at [168, 142] on div "Next slide" at bounding box center [167, 142] width 9 height 14
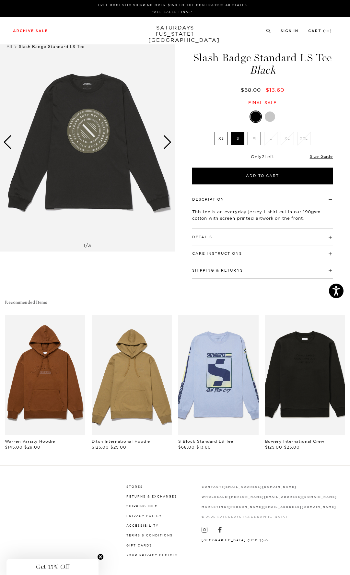
click at [269, 230] on h4 "Details" at bounding box center [262, 234] width 141 height 11
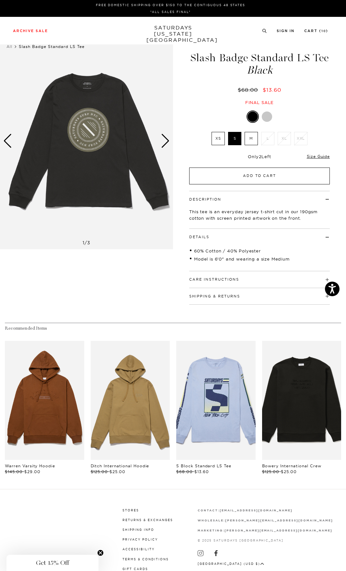
click at [304, 176] on button "Add to Cart" at bounding box center [259, 176] width 141 height 17
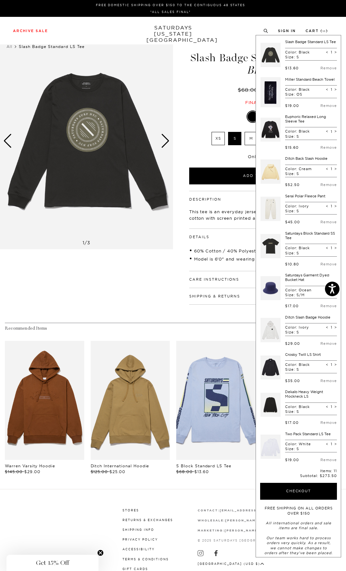
click at [210, 87] on div "$68.00 $13.60" at bounding box center [259, 90] width 143 height 7
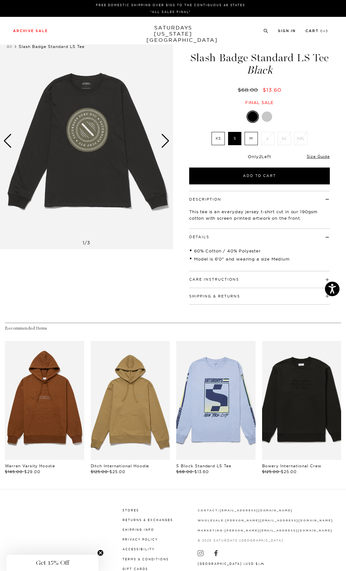
click at [261, 119] on div at bounding box center [259, 117] width 141 height 12
click at [268, 118] on div at bounding box center [267, 117] width 10 height 10
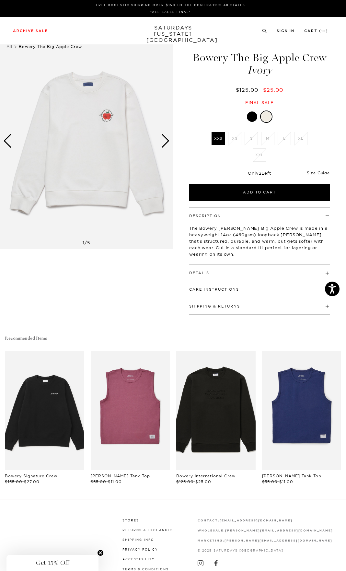
click at [250, 117] on div at bounding box center [252, 117] width 10 height 10
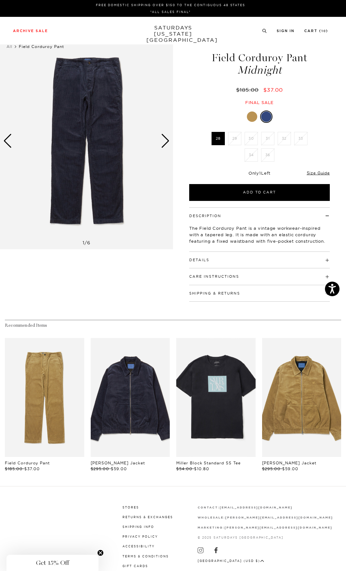
click at [254, 117] on div at bounding box center [252, 117] width 10 height 10
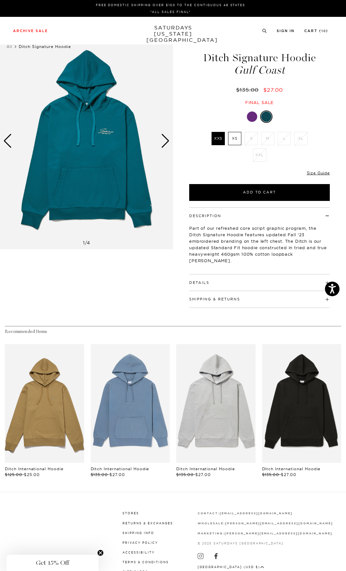
click at [252, 115] on div at bounding box center [252, 117] width 10 height 10
